Goal: Task Accomplishment & Management: Use online tool/utility

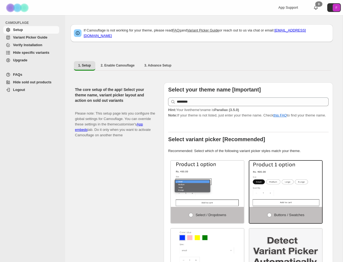
click at [33, 55] on span "Hide specific variants" at bounding box center [35, 52] width 45 height 5
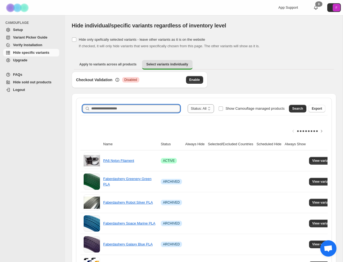
click at [147, 112] on input "Search product name" at bounding box center [135, 109] width 89 height 8
click at [300, 110] on span "Search" at bounding box center [298, 109] width 11 height 4
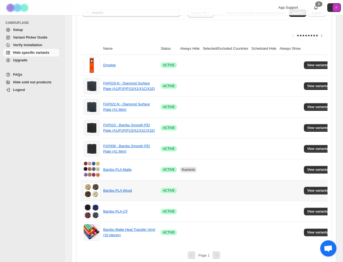
scroll to position [101, 0]
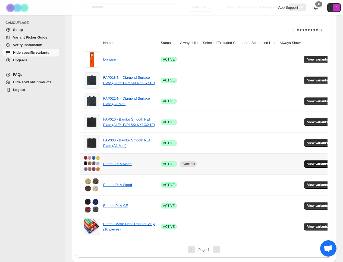
click at [317, 164] on span "View variants" at bounding box center [318, 164] width 21 height 4
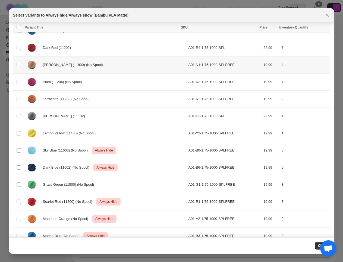
scroll to position [133, 0]
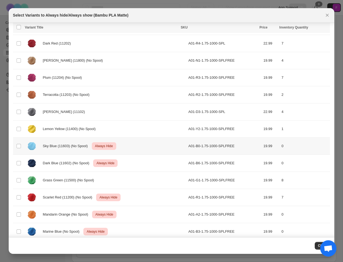
click at [23, 147] on td "Select product variant" at bounding box center [18, 146] width 10 height 17
click at [20, 159] on td "Select product variant" at bounding box center [18, 163] width 10 height 17
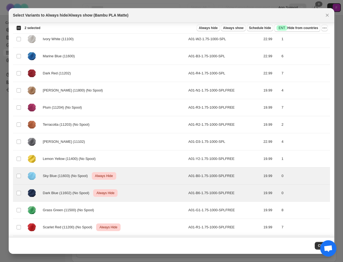
scroll to position [100, 0]
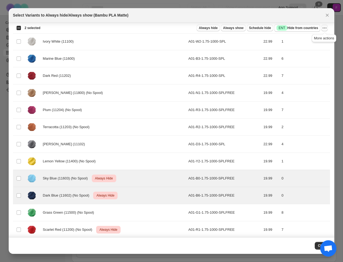
click at [324, 29] on icon "More actions" at bounding box center [324, 27] width 5 height 5
click at [311, 40] on span "Undo always hide" at bounding box center [299, 39] width 28 height 4
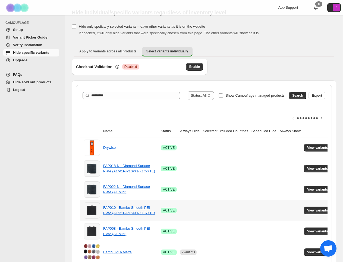
scroll to position [0, 0]
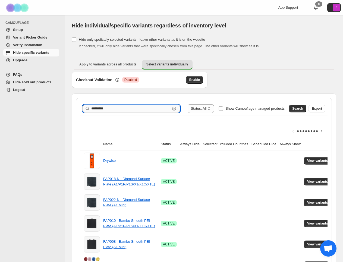
click at [103, 108] on input "*********" at bounding box center [130, 109] width 79 height 8
type input "*********"
click at [298, 108] on span "Search" at bounding box center [298, 109] width 11 height 4
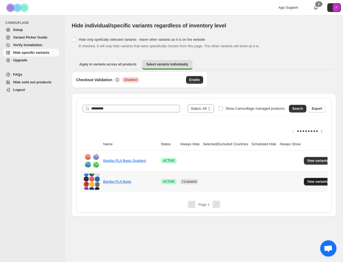
click at [321, 181] on span "View variants" at bounding box center [318, 182] width 21 height 4
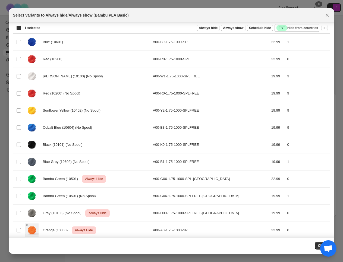
scroll to position [138, 0]
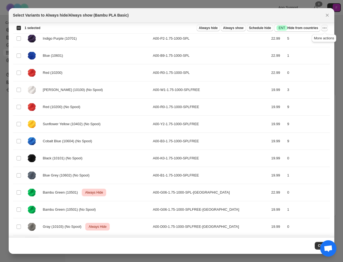
click at [327, 27] on icon "More actions" at bounding box center [324, 27] width 5 height 5
click at [309, 38] on span "Undo always hide" at bounding box center [299, 39] width 28 height 4
